Goal: Transaction & Acquisition: Purchase product/service

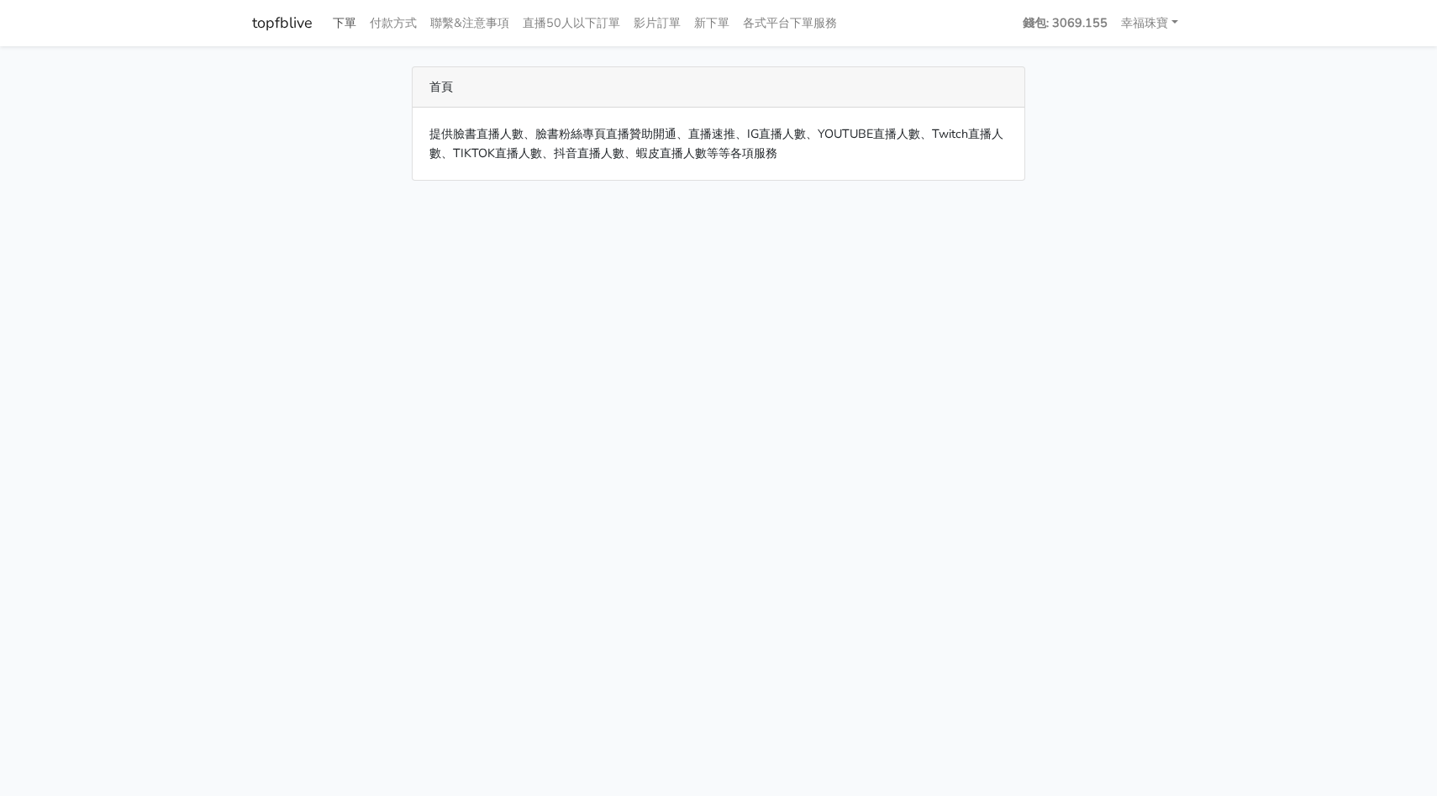
click at [352, 24] on link "下單" at bounding box center [344, 23] width 37 height 33
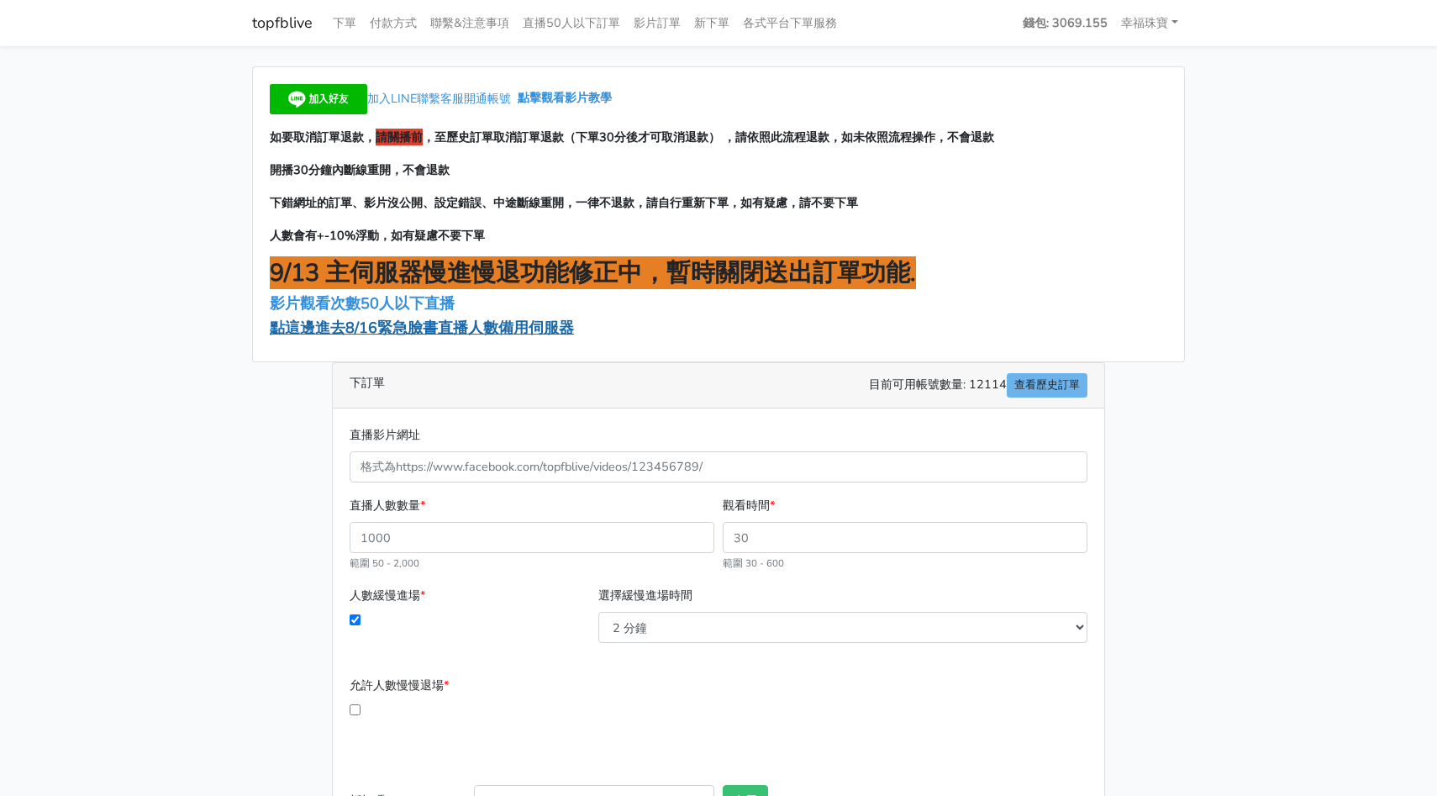
click at [373, 321] on span "點這邊進去8/16緊急臉書直播人數備用伺服器" at bounding box center [422, 328] width 304 height 20
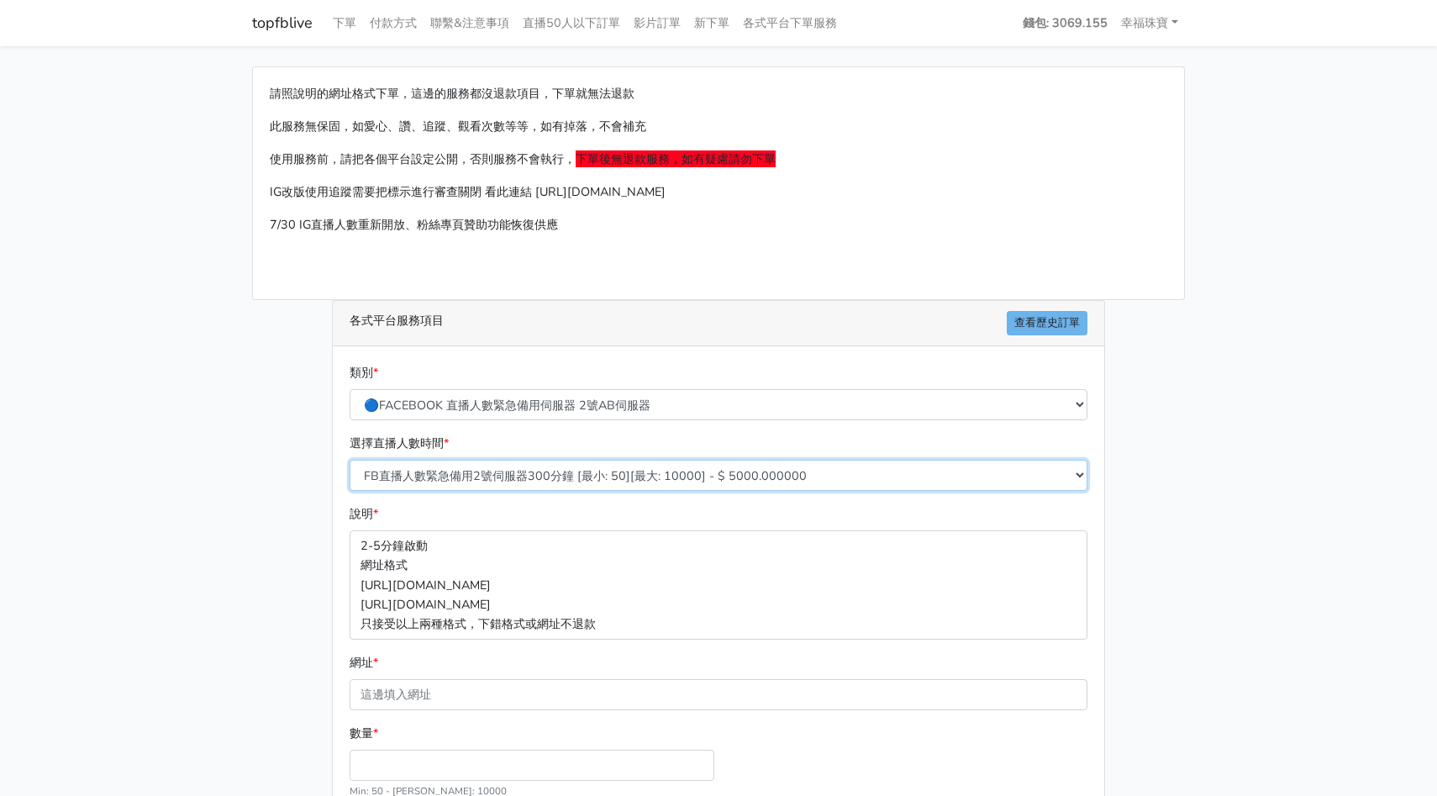
click at [606, 476] on select "FB直播人數緊急備用2號伺服器300分鐘 [最小: 50][最大: 10000] - $ 5000.000000 FB直播人數緊急備用2號伺服器60分鐘 [最…" at bounding box center [719, 475] width 738 height 31
select select "574"
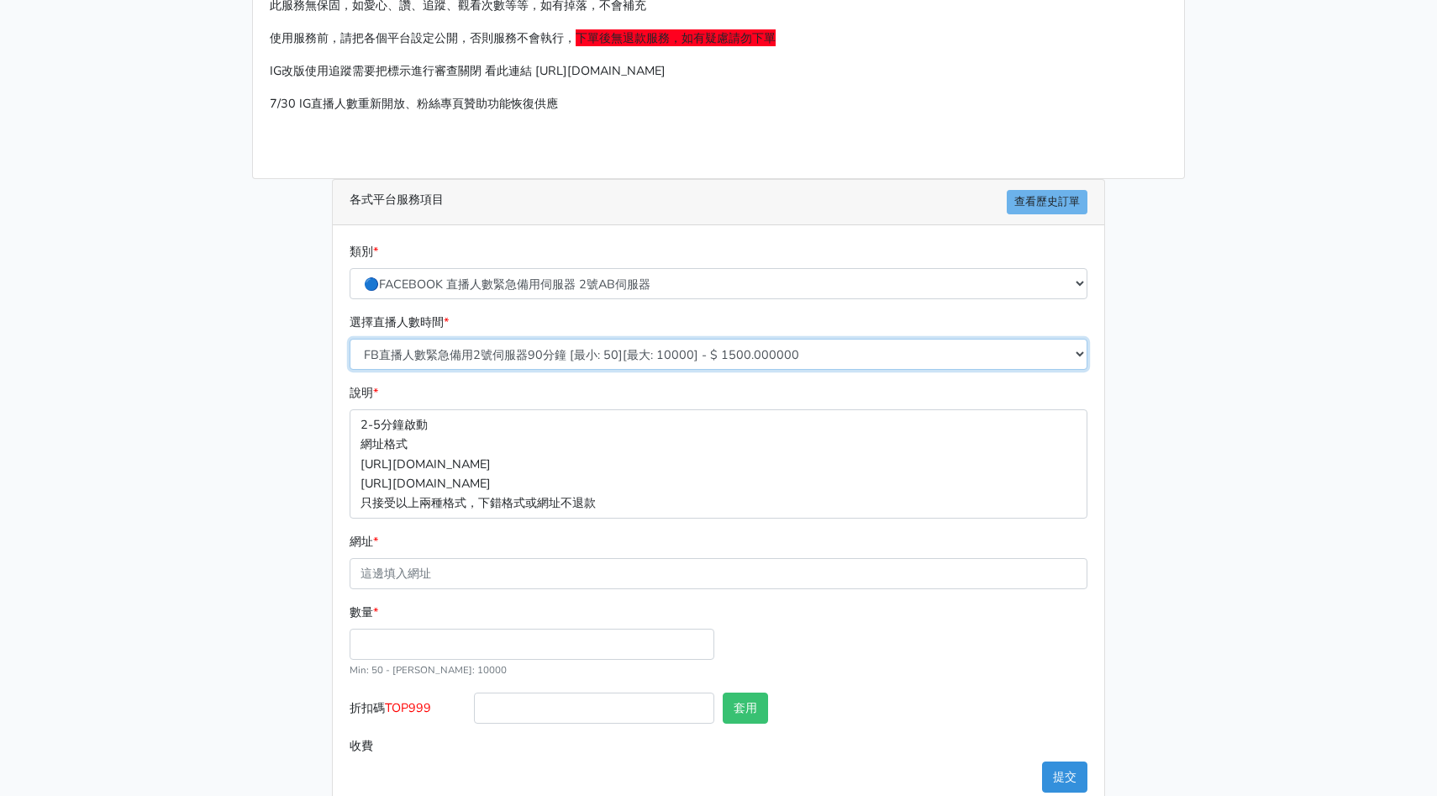
scroll to position [124, 0]
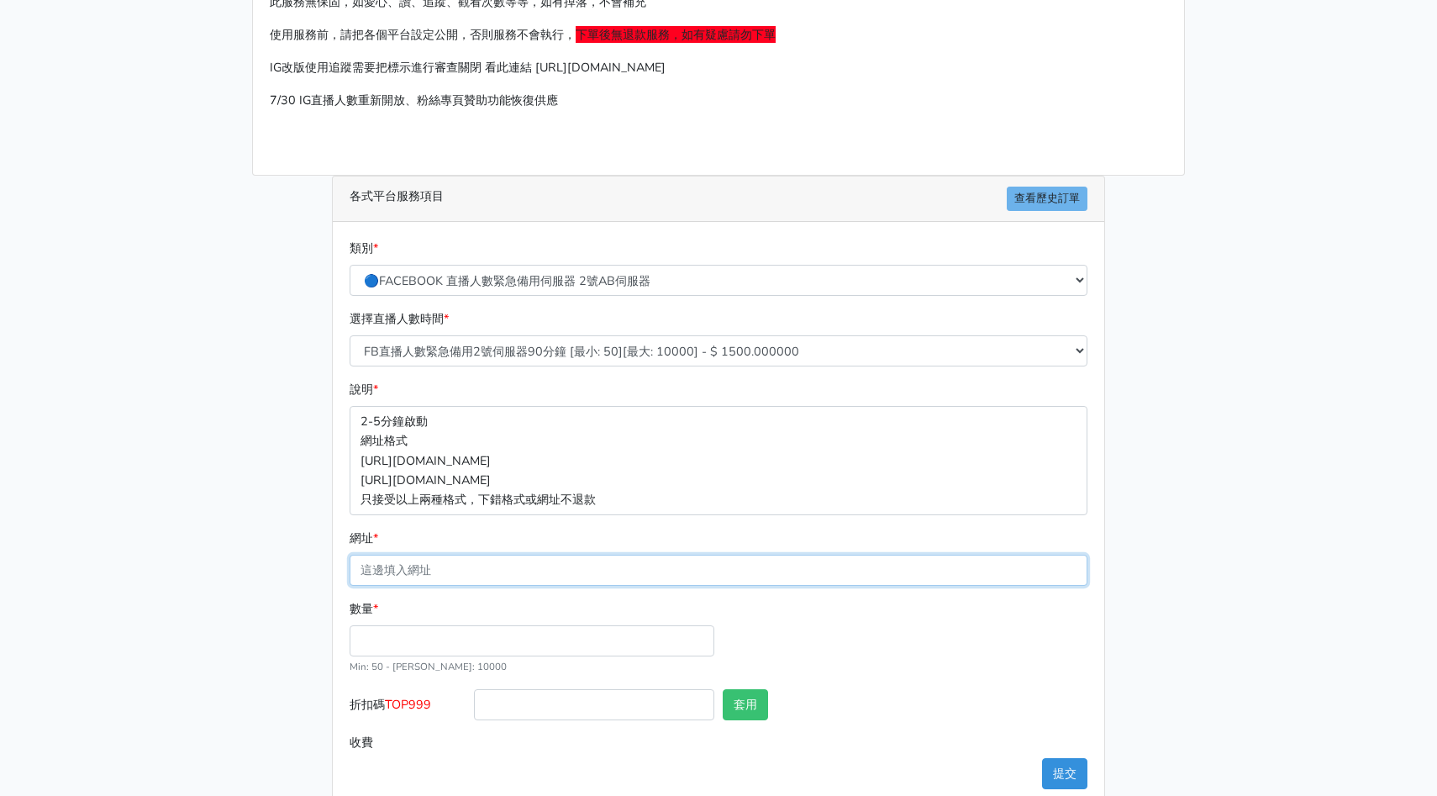
click at [475, 566] on input "網址 *" at bounding box center [719, 570] width 738 height 31
paste input "[URL][DOMAIN_NAME]"
type input "[URL][DOMAIN_NAME]"
click at [386, 639] on input "數量 *" at bounding box center [532, 640] width 365 height 31
type input "150"
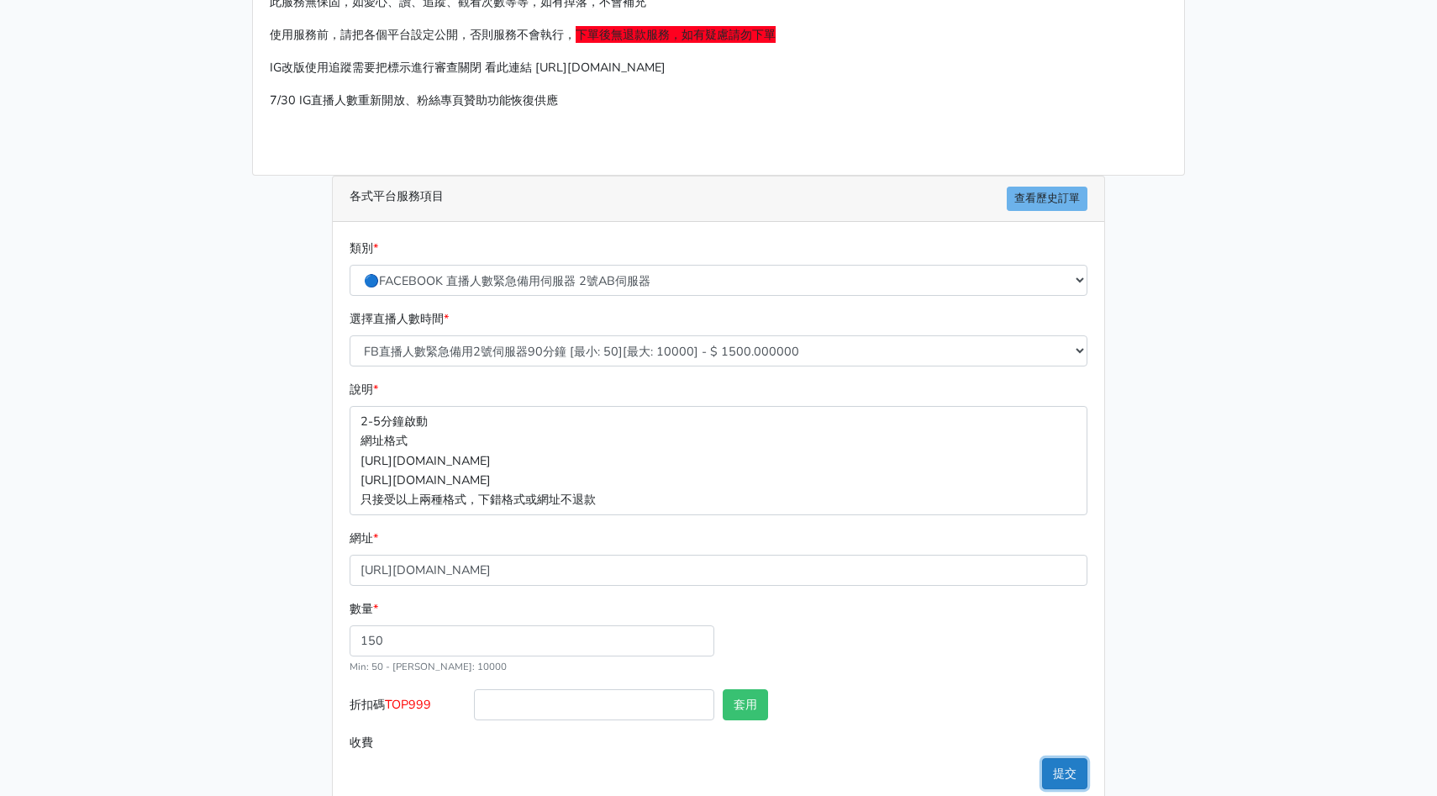
type input "225.000"
click at [1050, 769] on button "提交" at bounding box center [1064, 773] width 45 height 31
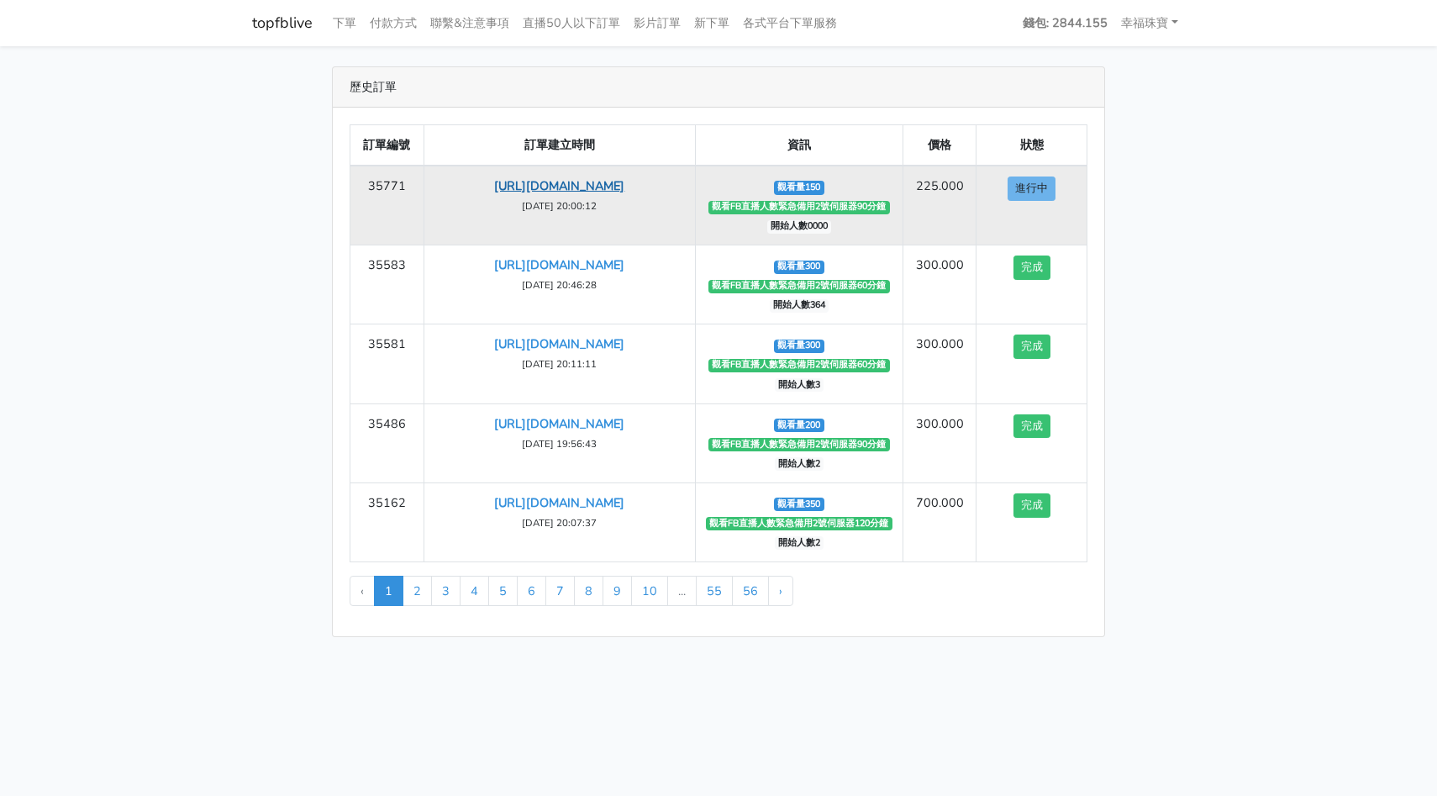
click at [576, 182] on link "[URL][DOMAIN_NAME]" at bounding box center [559, 185] width 130 height 17
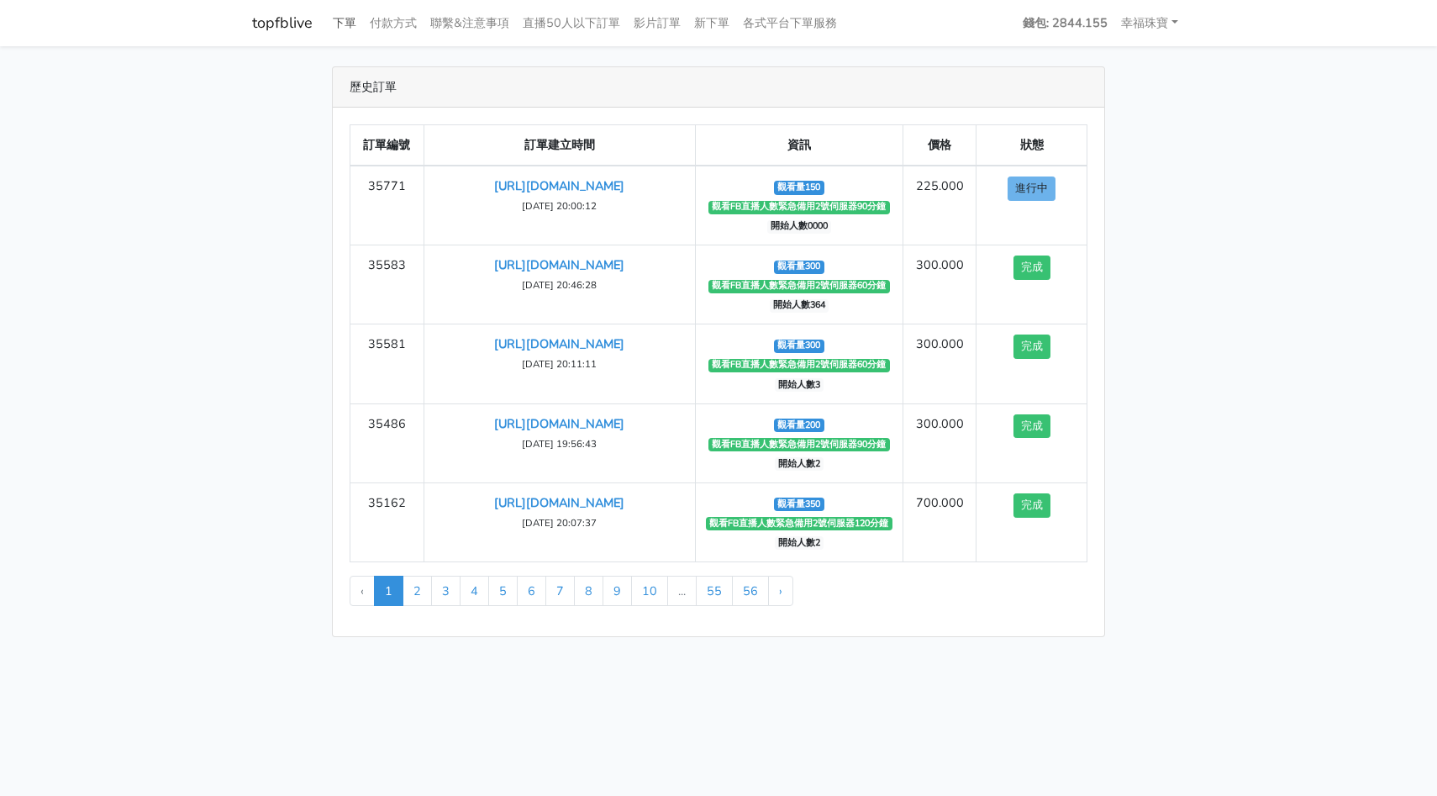
click at [343, 27] on link "下單" at bounding box center [344, 23] width 37 height 33
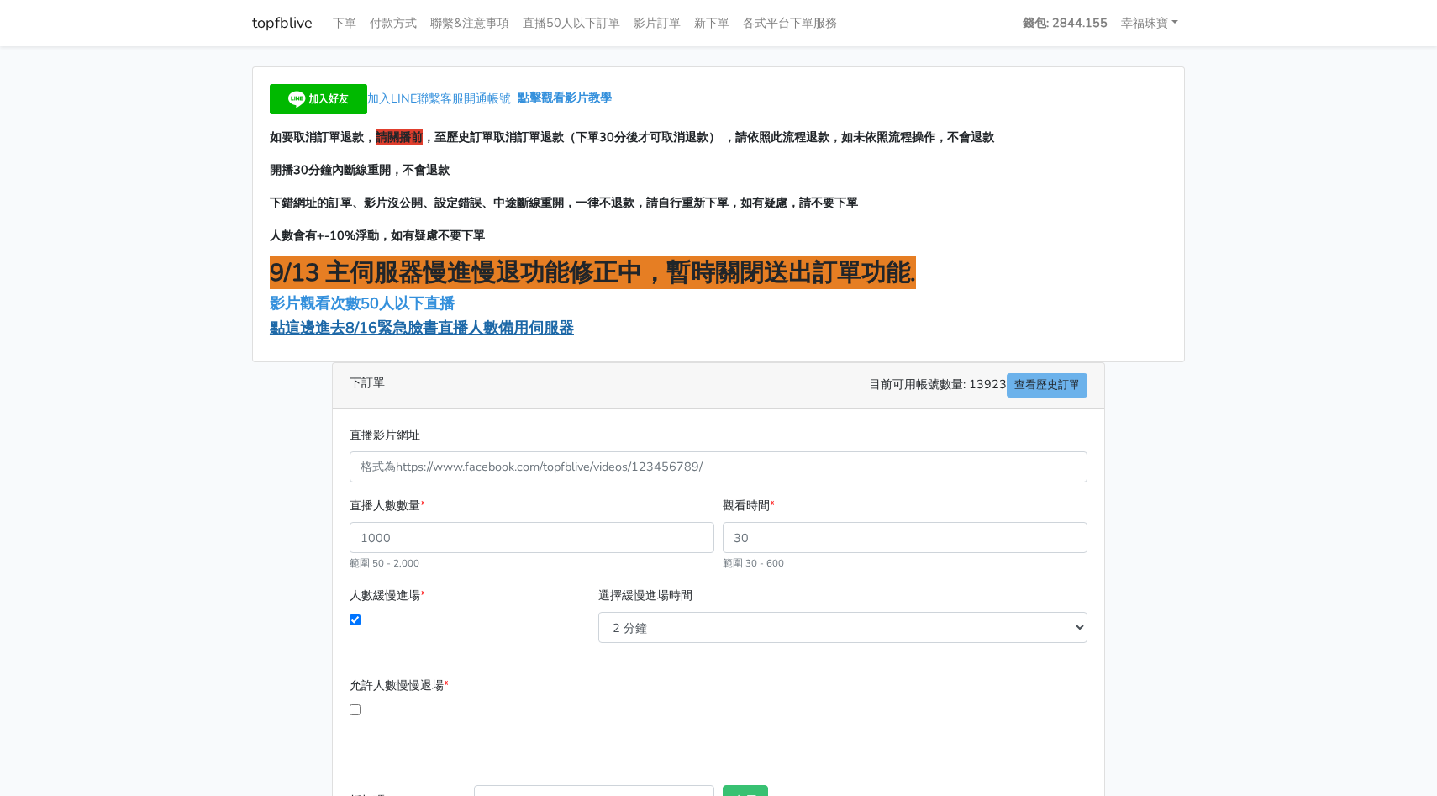
click at [436, 332] on span "點這邊進去8/16緊急臉書直播人數備用伺服器" at bounding box center [422, 328] width 304 height 20
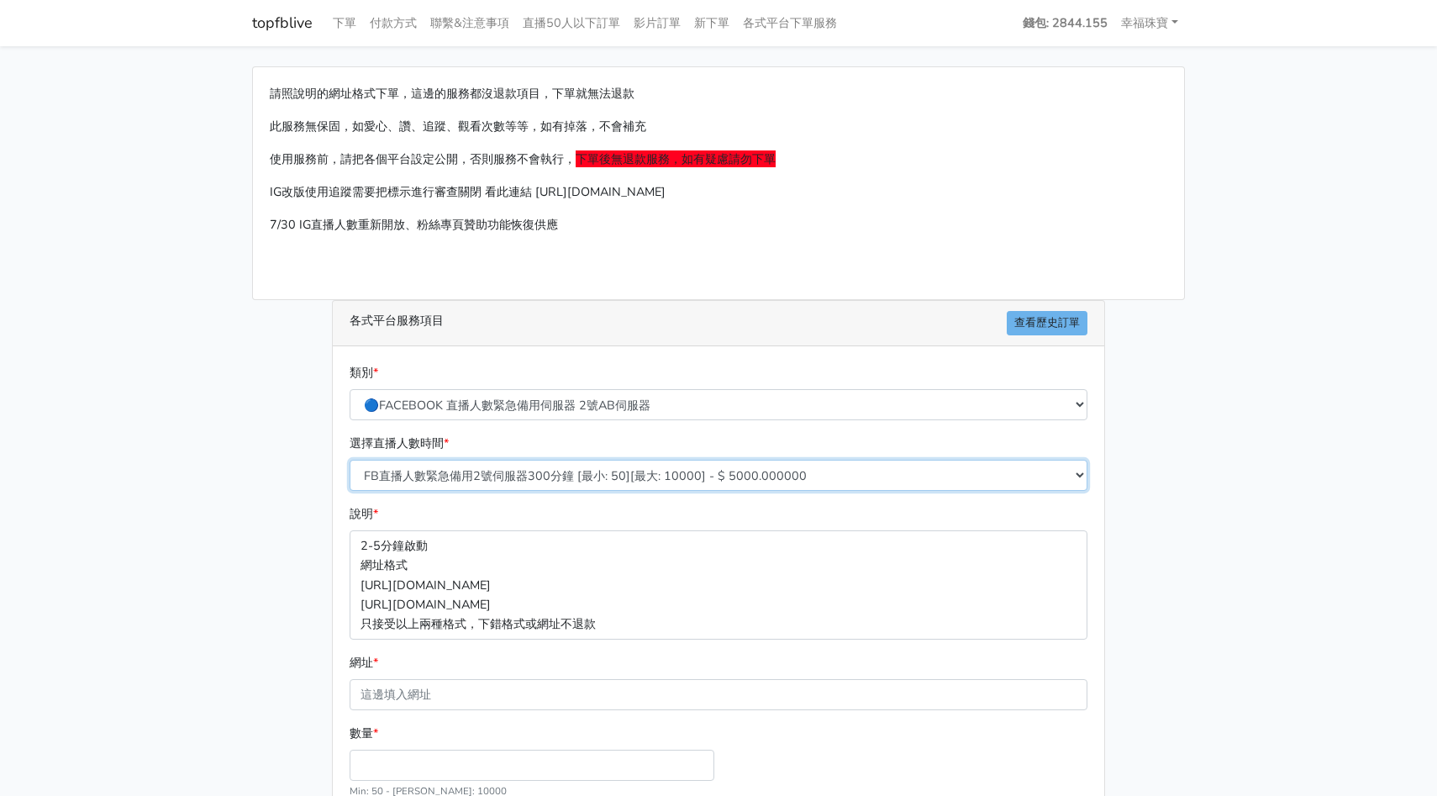
click at [493, 463] on select "FB直播人數緊急備用2號伺服器300分鐘 [最小: 50][最大: 10000] - $ 5000.000000 FB直播人數緊急備用2號伺服器60分鐘 [最…" at bounding box center [719, 475] width 738 height 31
select select "574"
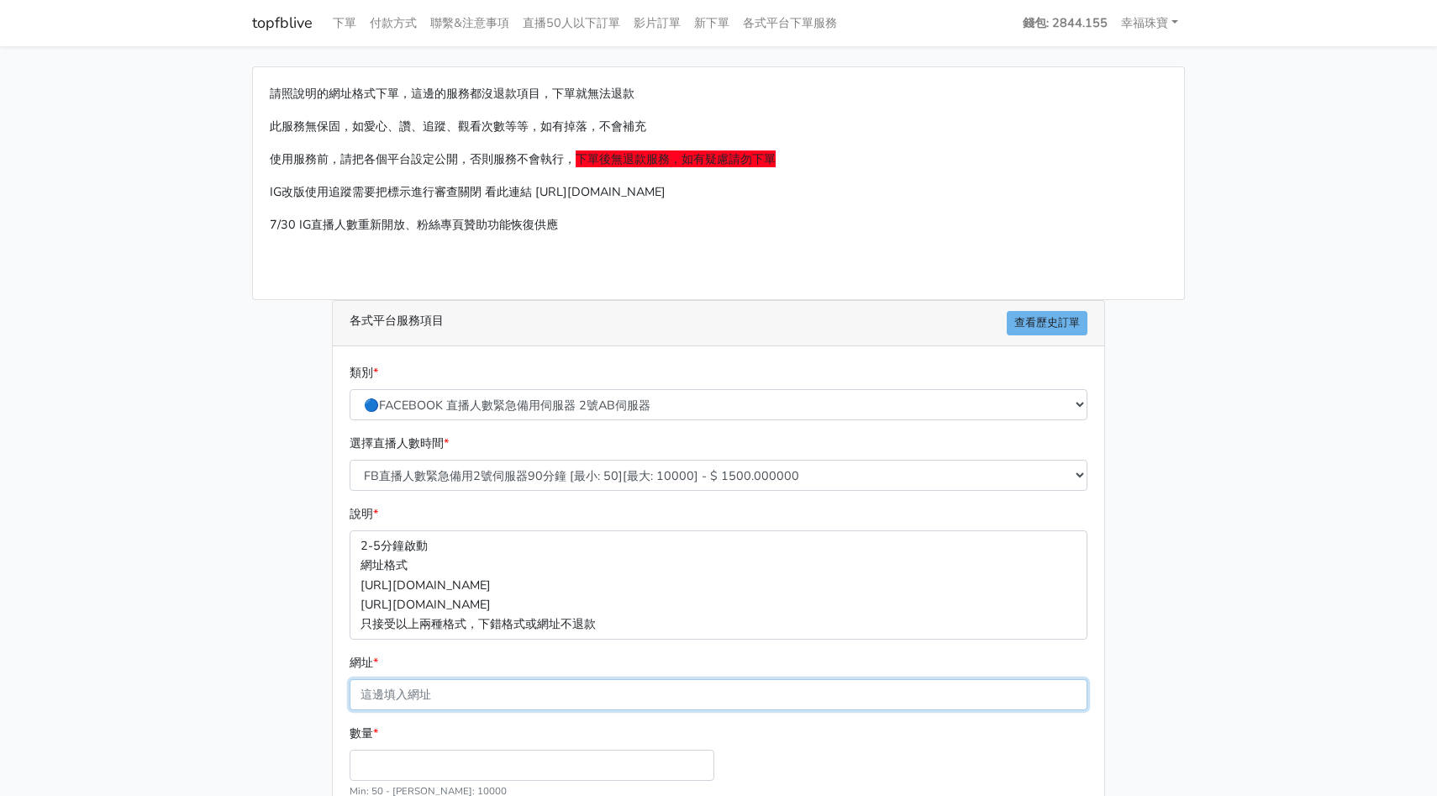
click at [441, 684] on input "網址 *" at bounding box center [719, 694] width 738 height 31
paste input "https://www.facebook.com/100063619616115/videos/1327776678863846"
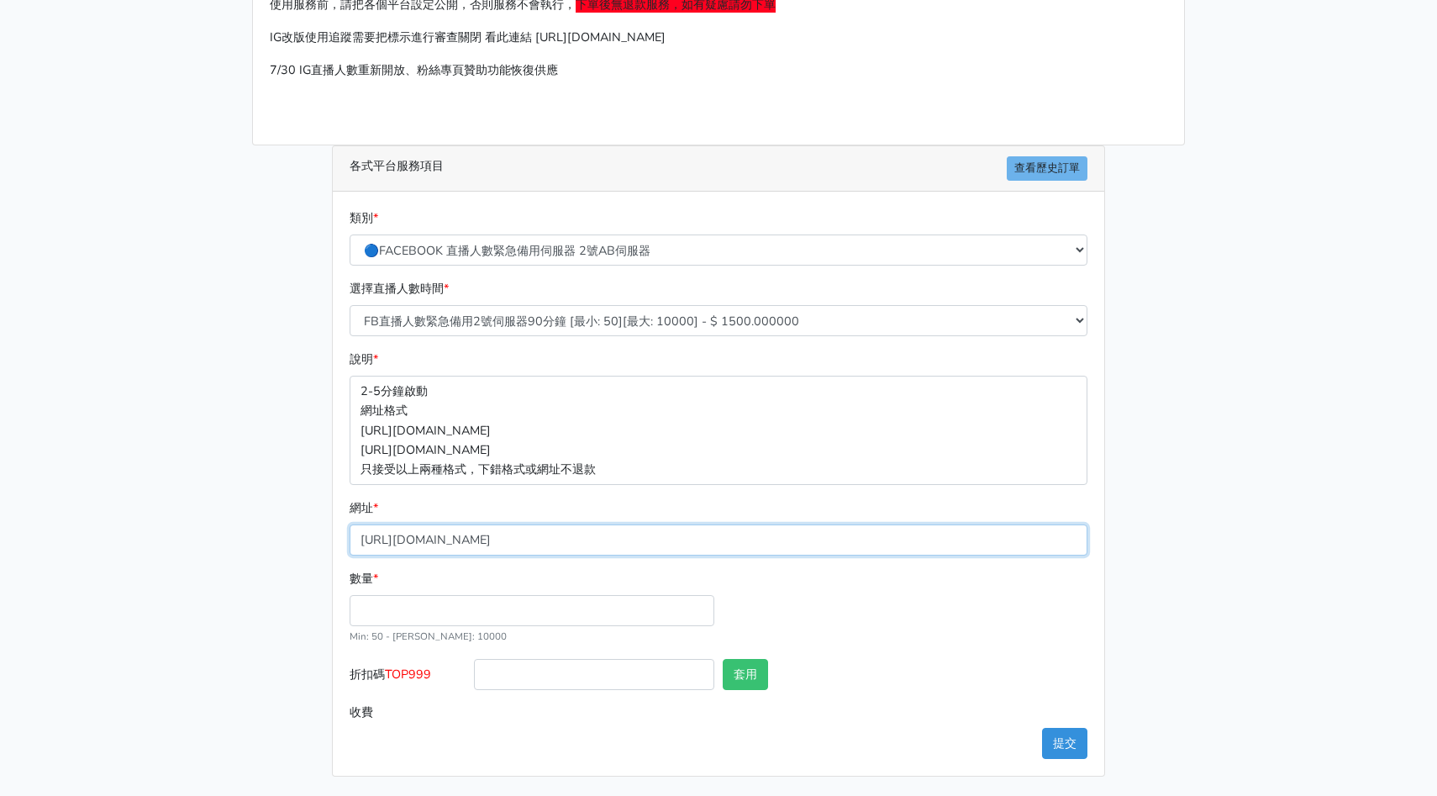
type input "https://www.facebook.com/100063619616115/videos/1327776678863846"
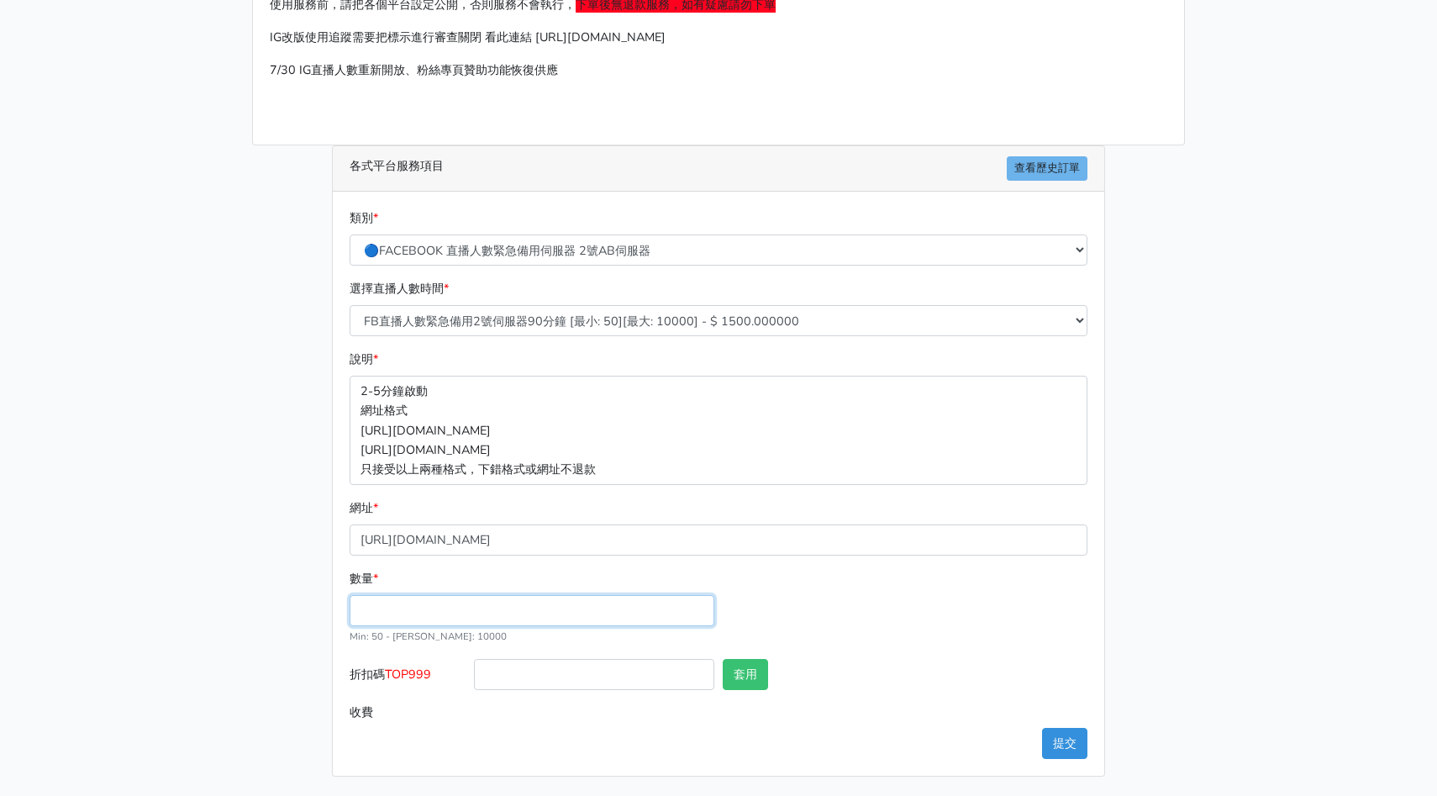
click at [419, 603] on input "數量 *" at bounding box center [532, 610] width 365 height 31
type input "150"
type input "225.000"
click at [1065, 746] on button "提交" at bounding box center [1064, 743] width 45 height 31
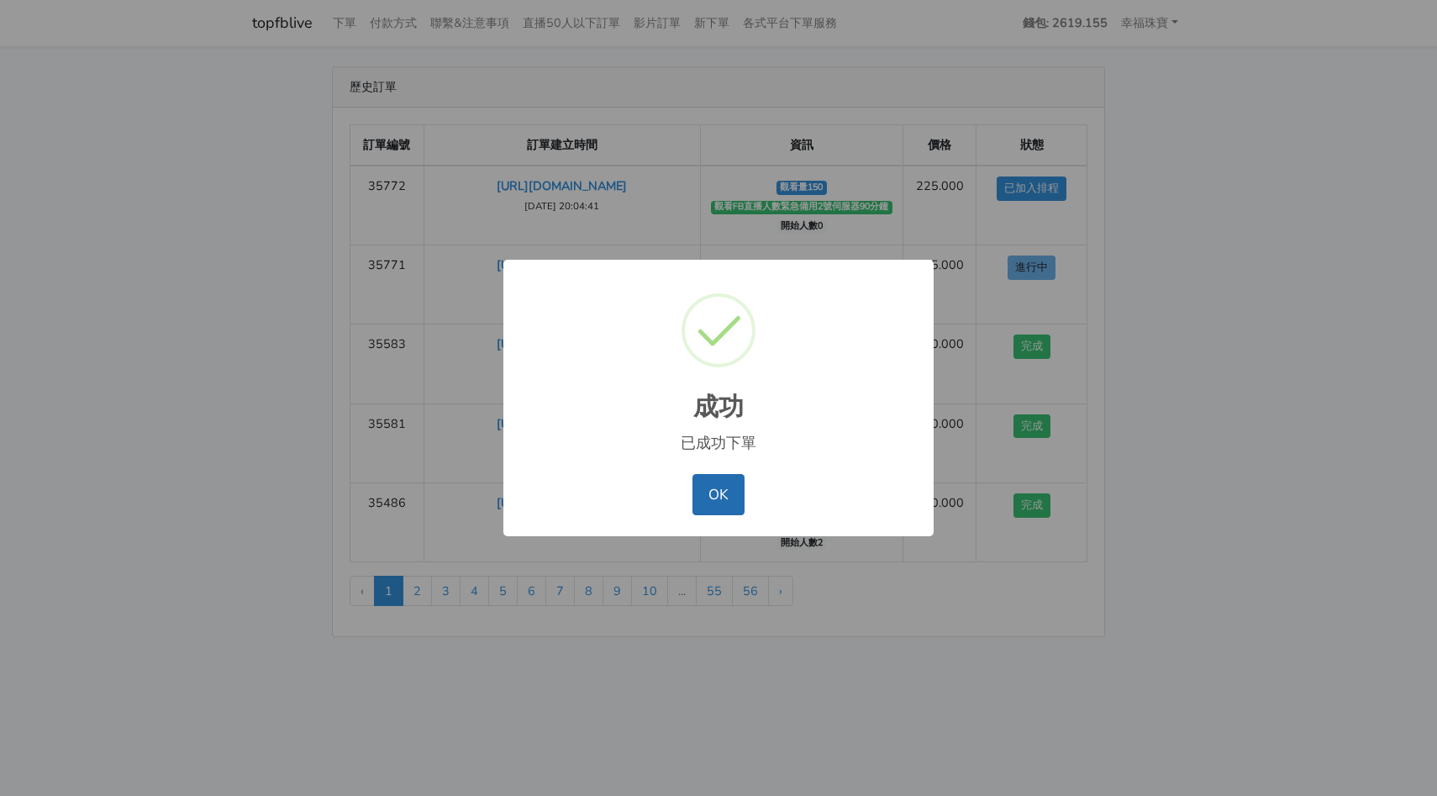
click at [704, 504] on button "OK" at bounding box center [717, 494] width 51 height 40
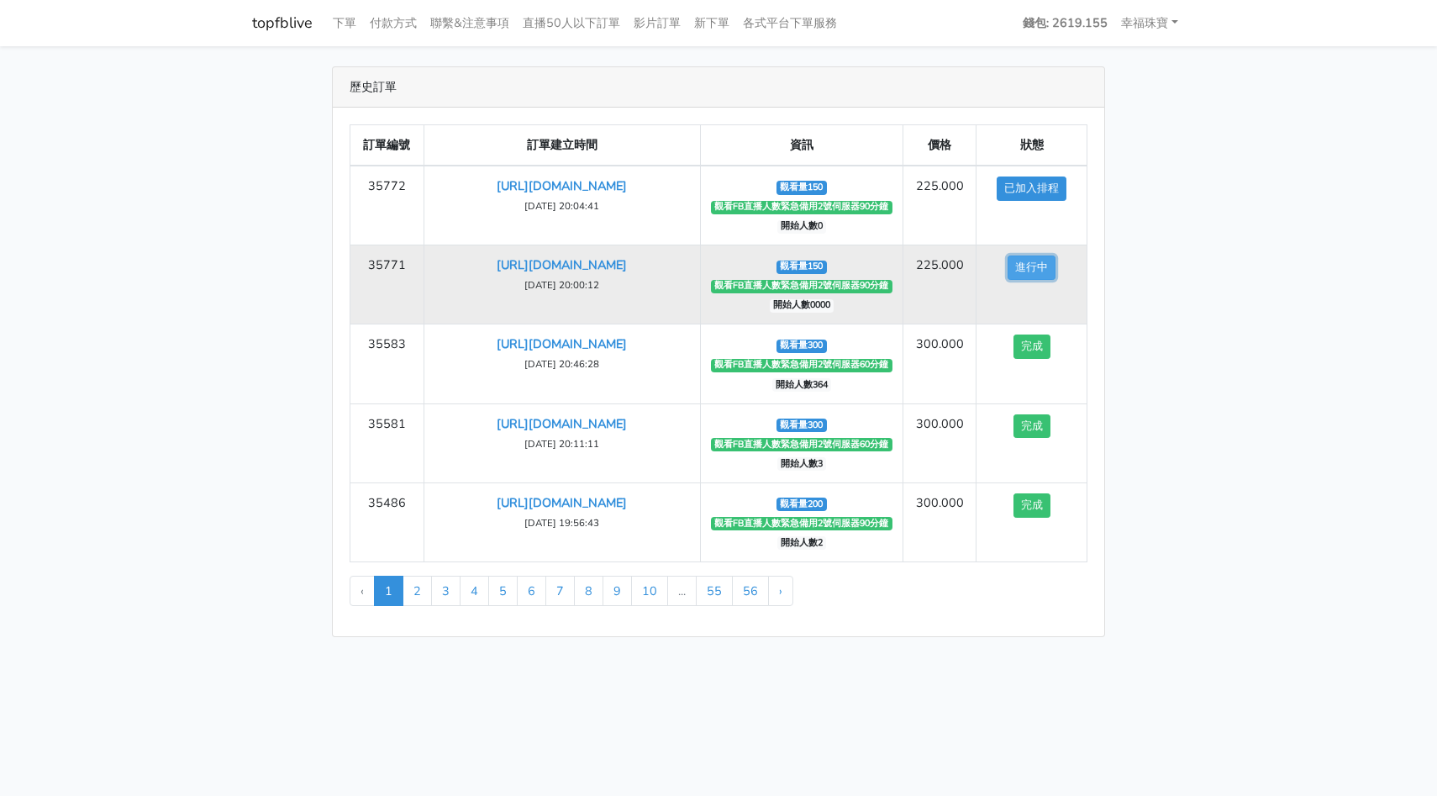
click at [1034, 272] on button "進行中" at bounding box center [1031, 267] width 48 height 24
click at [785, 267] on span "觀看量150" at bounding box center [801, 266] width 50 height 13
click at [1033, 269] on button "進行中" at bounding box center [1031, 267] width 48 height 24
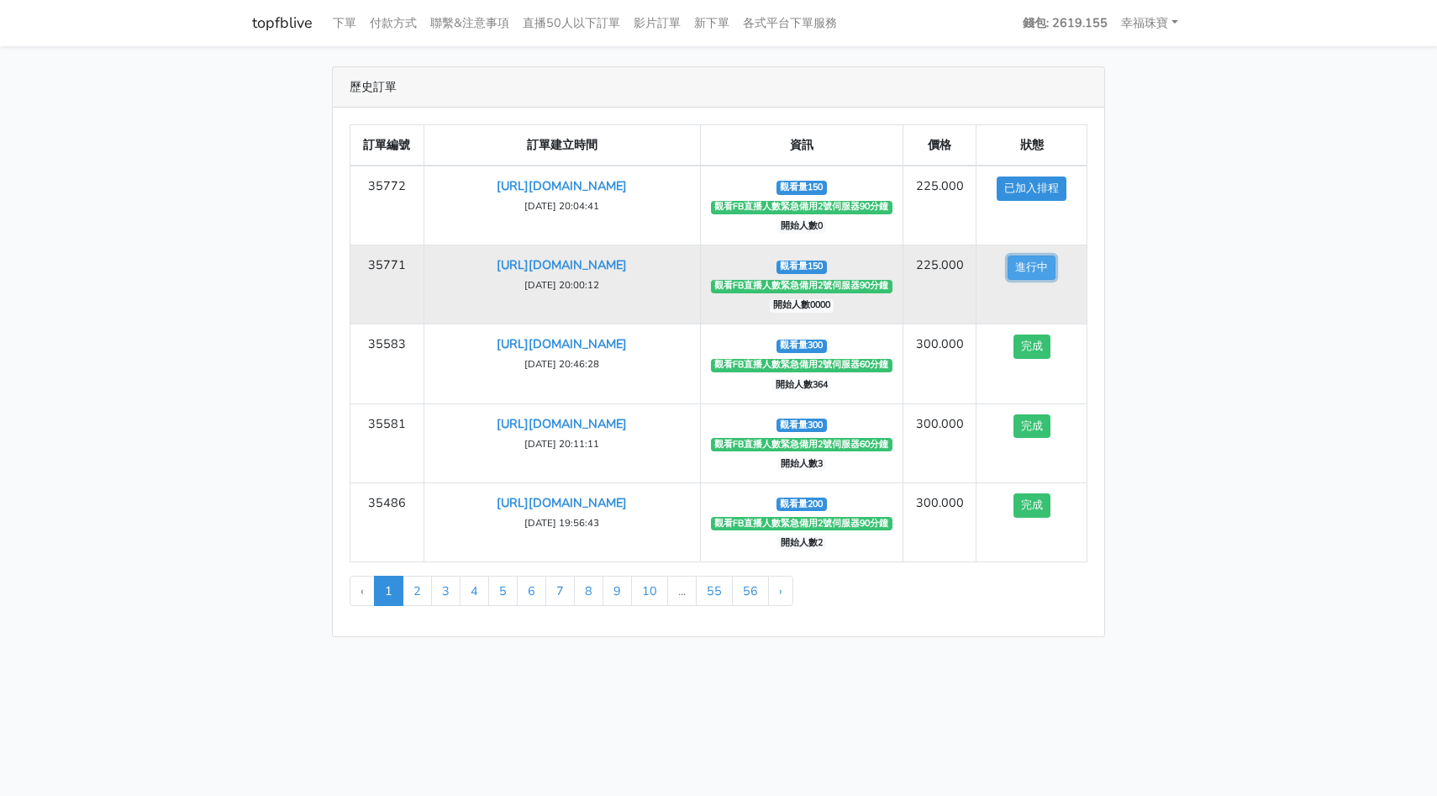
click at [1033, 269] on button "進行中" at bounding box center [1031, 267] width 48 height 24
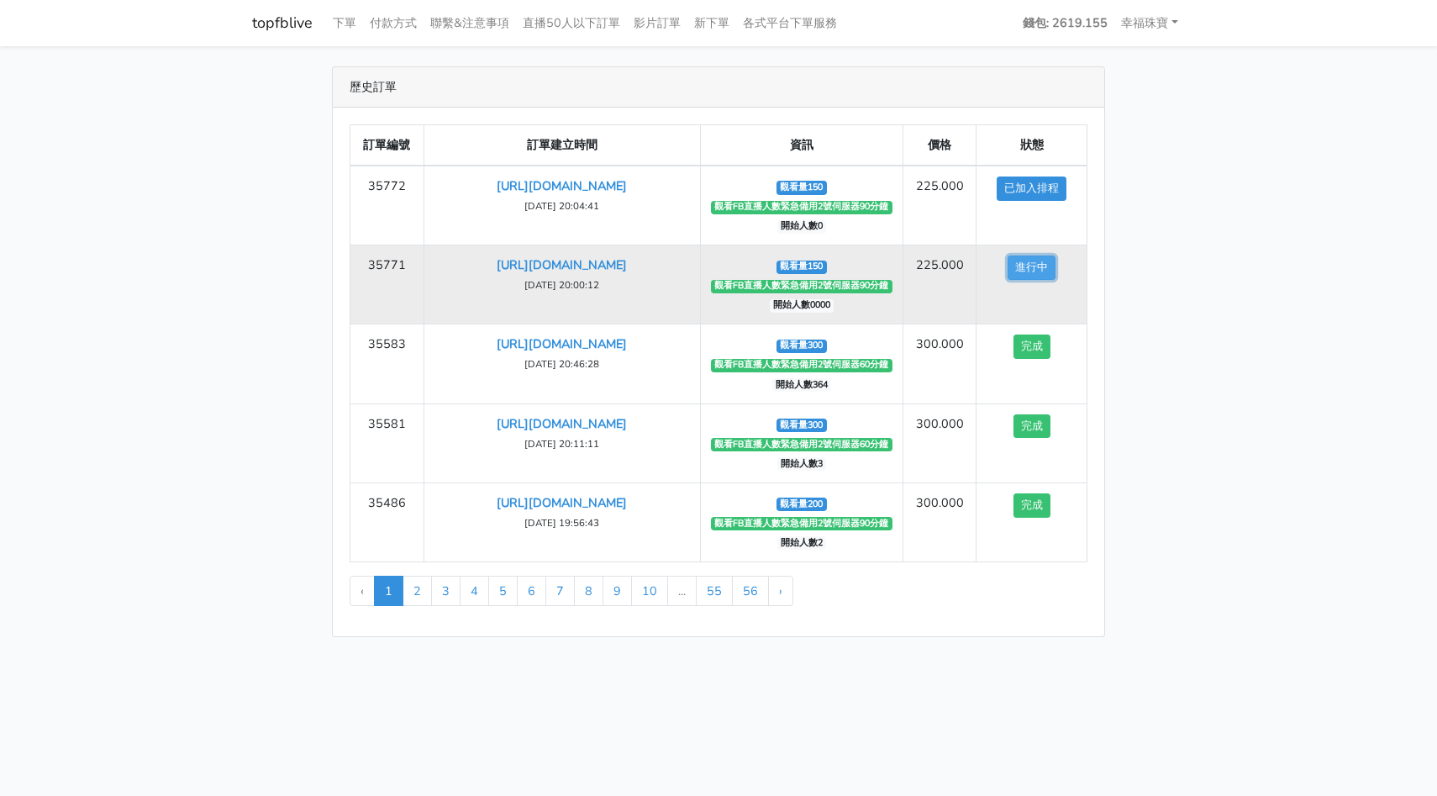
click at [1033, 269] on button "進行中" at bounding box center [1031, 267] width 48 height 24
click at [802, 280] on span "觀看FB直播人數緊急備用2號伺服器90分鐘" at bounding box center [801, 286] width 181 height 13
click at [642, 254] on td "[URL][DOMAIN_NAME] [DATE] 20:00:12" at bounding box center [561, 284] width 276 height 79
